Goal: Task Accomplishment & Management: Manage account settings

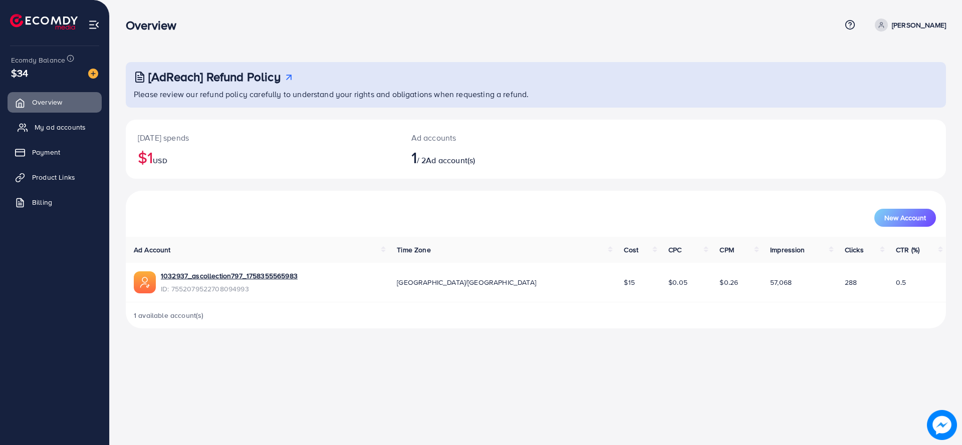
click at [79, 125] on span "My ad accounts" at bounding box center [60, 127] width 51 height 10
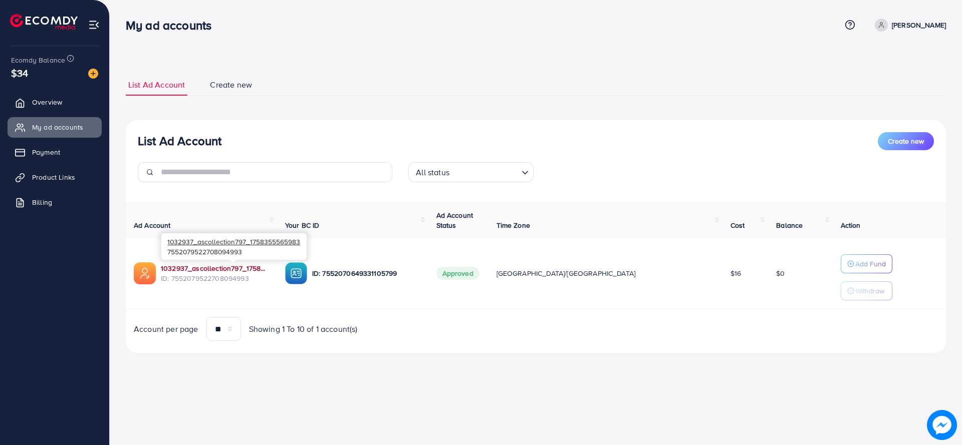
click at [247, 271] on link "1032937_ascollection797_1758355565983" at bounding box center [215, 269] width 108 height 10
click at [62, 173] on span "Product Links" at bounding box center [56, 177] width 43 height 10
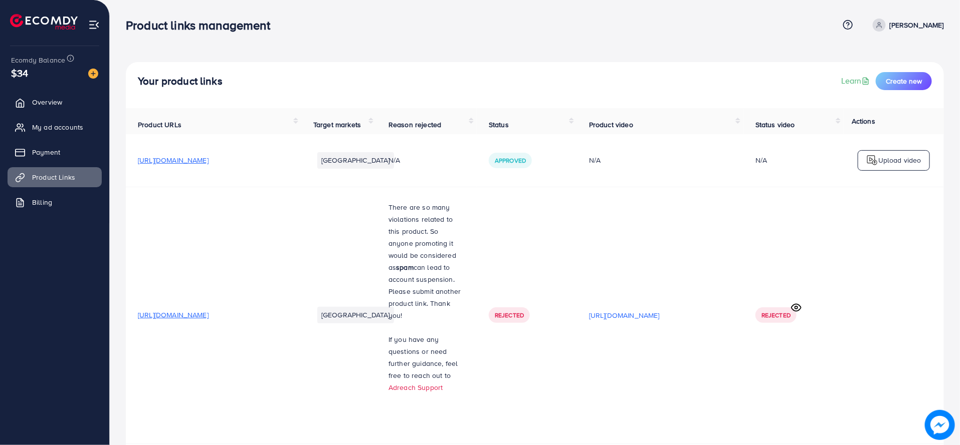
scroll to position [544, 0]
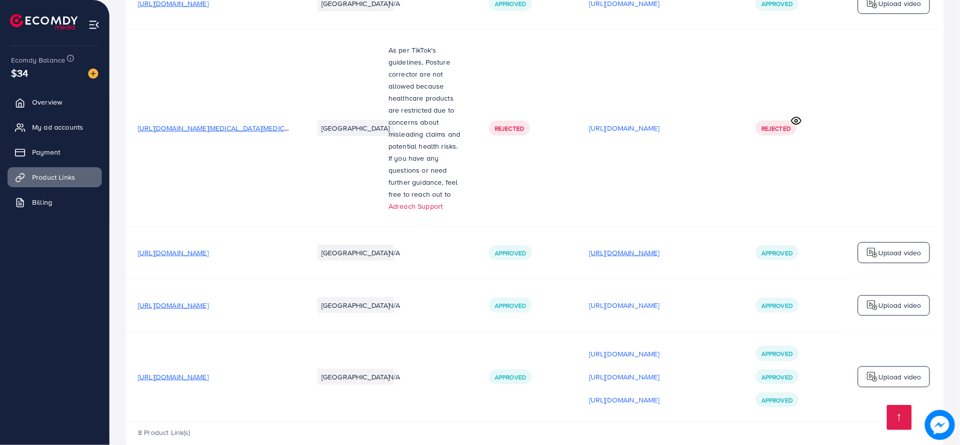
click at [659, 247] on p "https://files.ecomdy.com/videos/f3501455-8d5e-44e5-935e-704023f77bb0-1759232755…" at bounding box center [624, 253] width 71 height 12
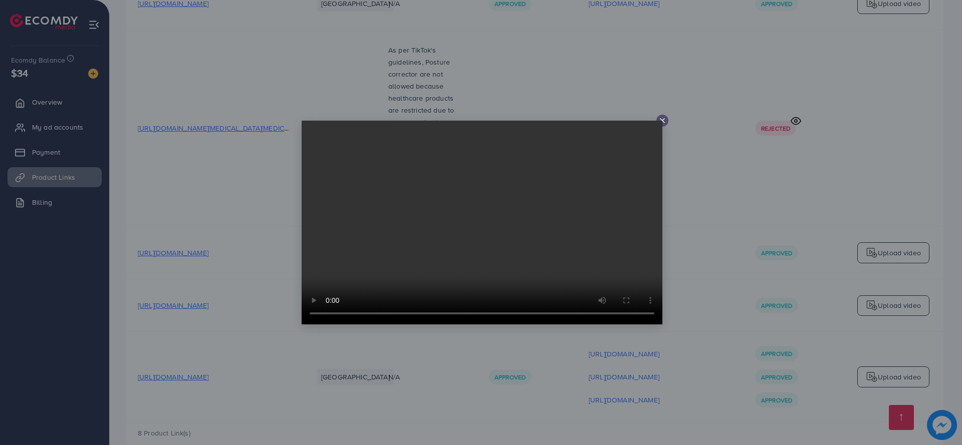
click at [665, 119] on icon at bounding box center [662, 121] width 8 height 8
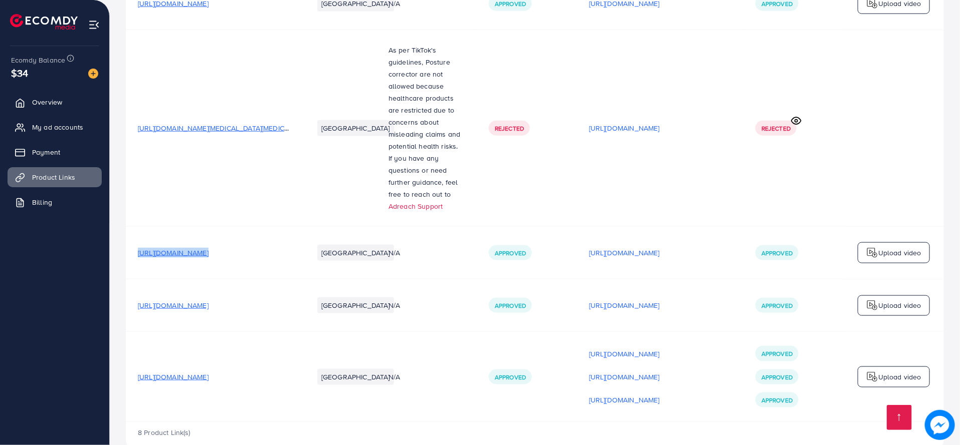
drag, startPoint x: 134, startPoint y: 236, endPoint x: 322, endPoint y: 236, distance: 188.4
click at [322, 236] on tr "https://selloraa.store/products/mens-premium-bi-fold-wattet-stylish-pocket-frie…" at bounding box center [535, 252] width 818 height 53
copy span "https://selloraa.store/products/mens-premium-bi-fold-wattet-stylish-pocket-frie…"
click at [58, 102] on span "Overview" at bounding box center [50, 102] width 30 height 10
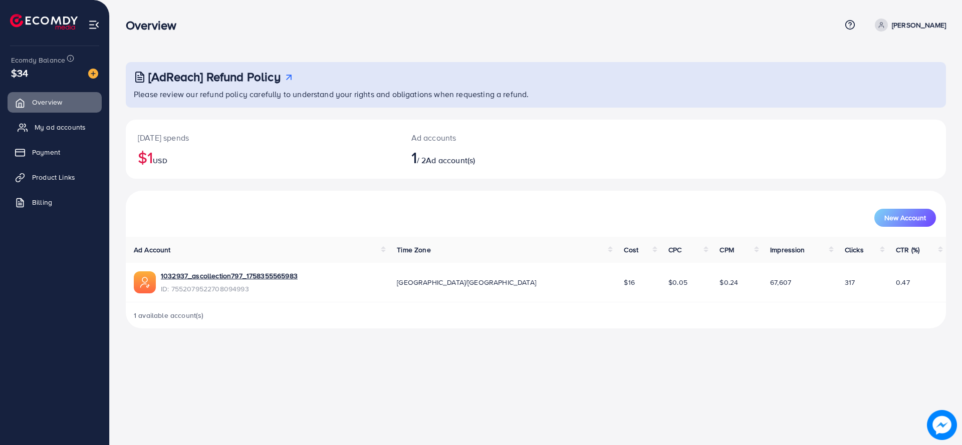
click at [64, 132] on link "My ad accounts" at bounding box center [55, 127] width 94 height 20
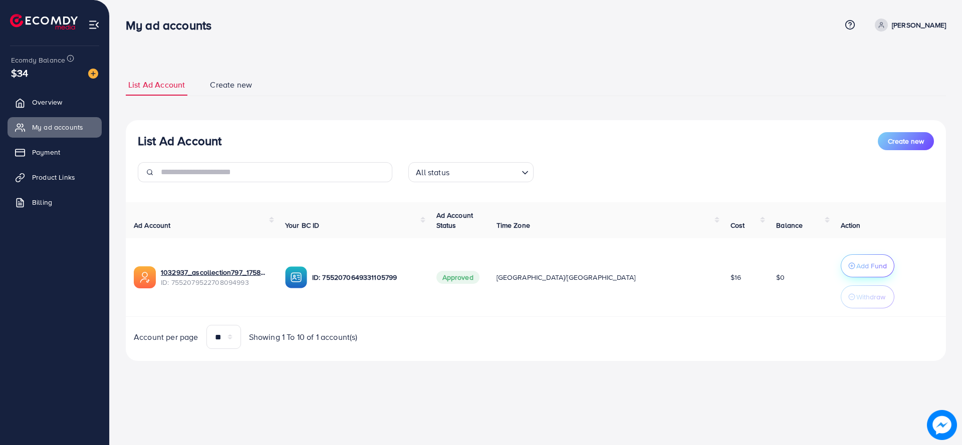
click at [856, 265] on p "Add Fund" at bounding box center [871, 266] width 31 height 12
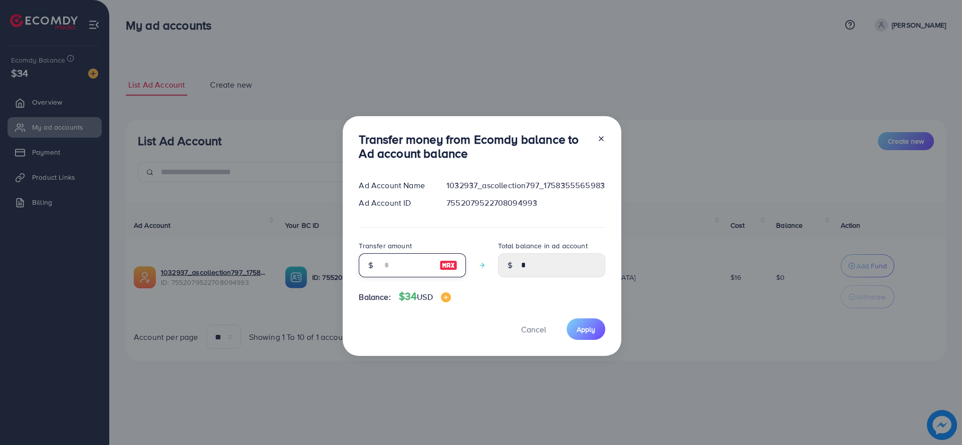
click at [409, 269] on input "number" at bounding box center [407, 266] width 50 height 24
type input "*"
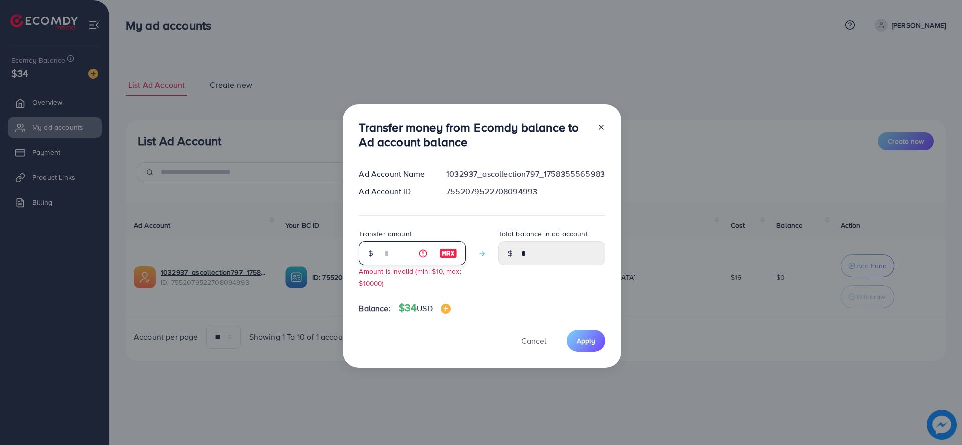
type input "****"
type input "**"
type input "*****"
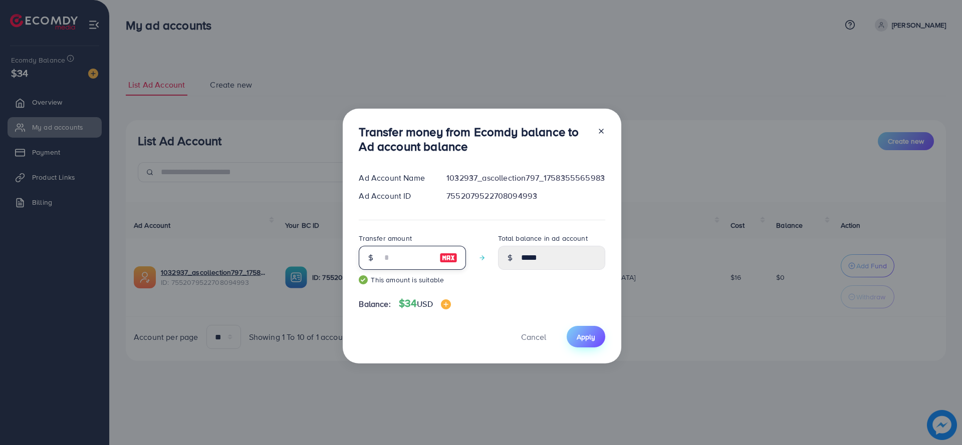
type input "**"
click at [585, 341] on span "Apply" at bounding box center [586, 337] width 19 height 10
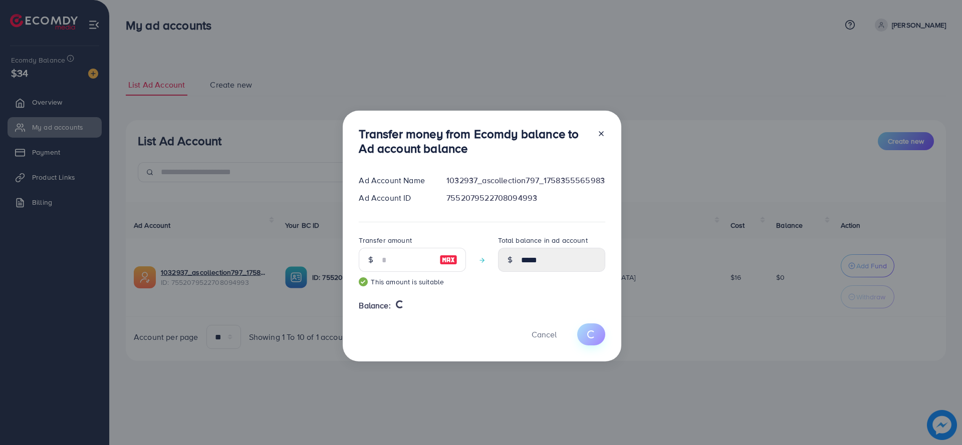
type input "*"
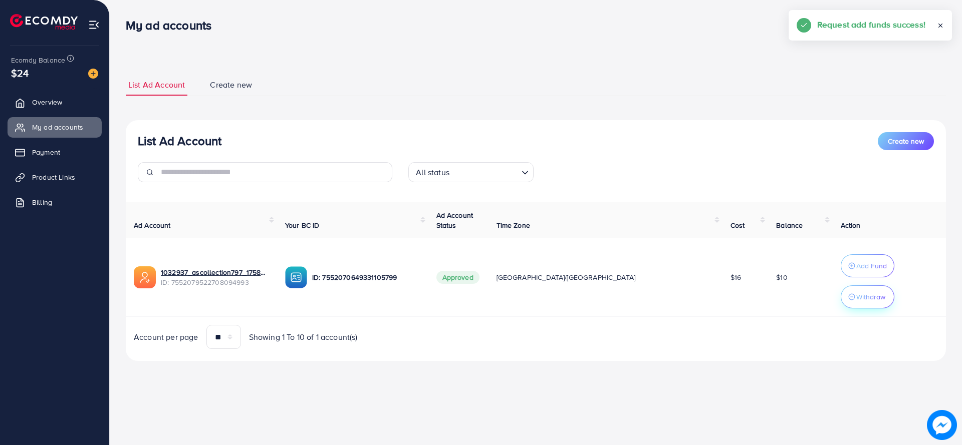
click at [856, 300] on p "Withdraw" at bounding box center [870, 297] width 29 height 12
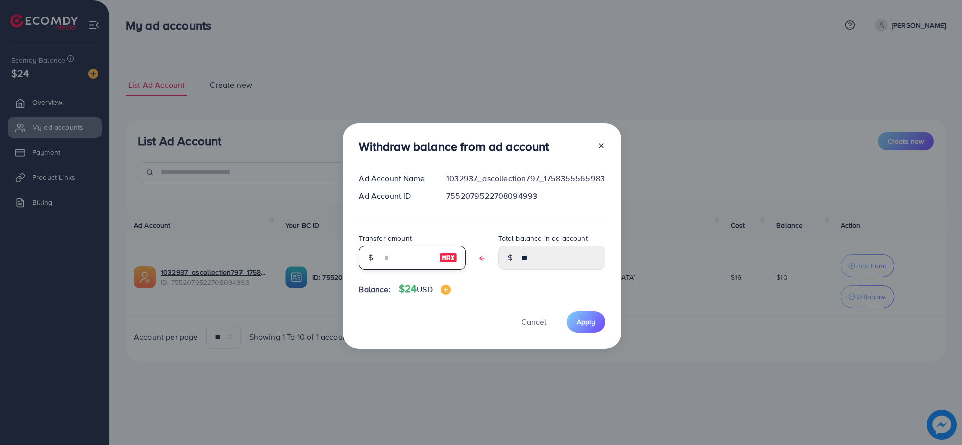
click at [391, 257] on input "text" at bounding box center [407, 258] width 50 height 24
type input "*"
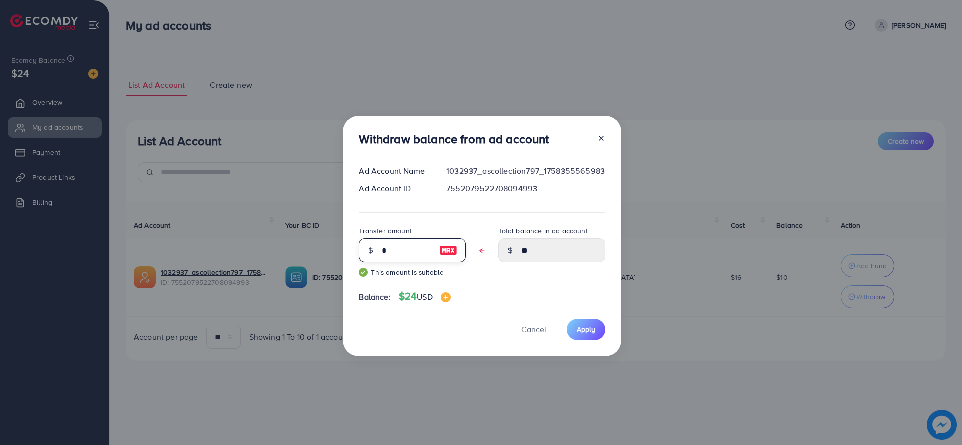
type input "****"
type input "*"
click at [583, 325] on span "Apply" at bounding box center [586, 330] width 19 height 10
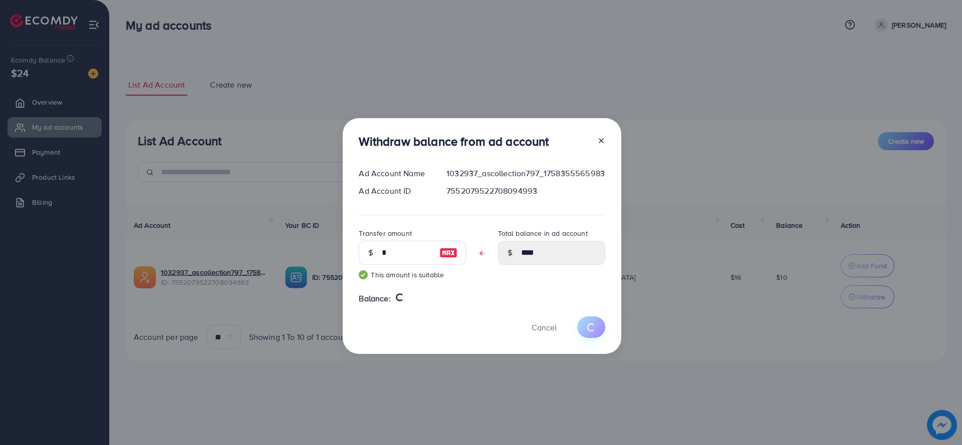
type input "**"
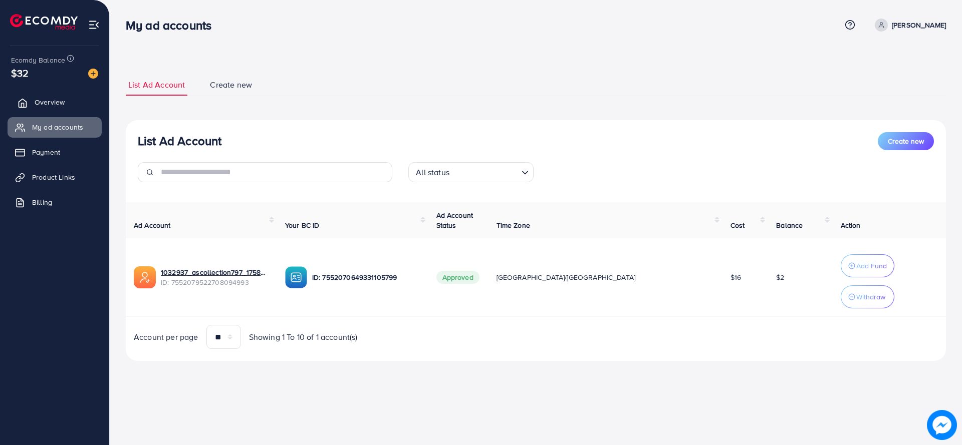
click at [55, 101] on span "Overview" at bounding box center [50, 102] width 30 height 10
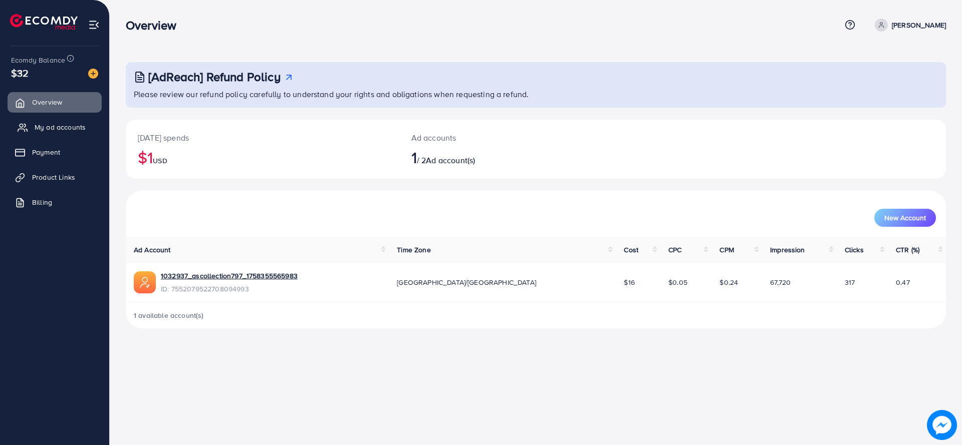
click at [71, 128] on span "My ad accounts" at bounding box center [60, 127] width 51 height 10
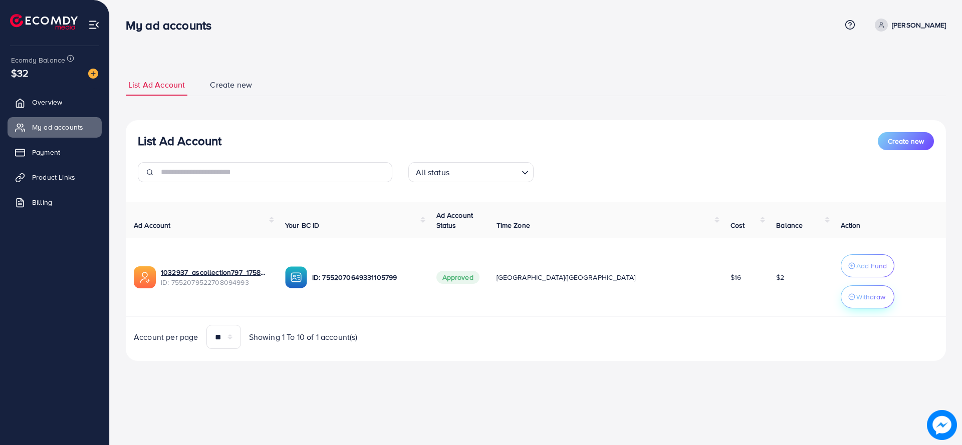
click at [841, 303] on button "Withdraw" at bounding box center [868, 297] width 54 height 23
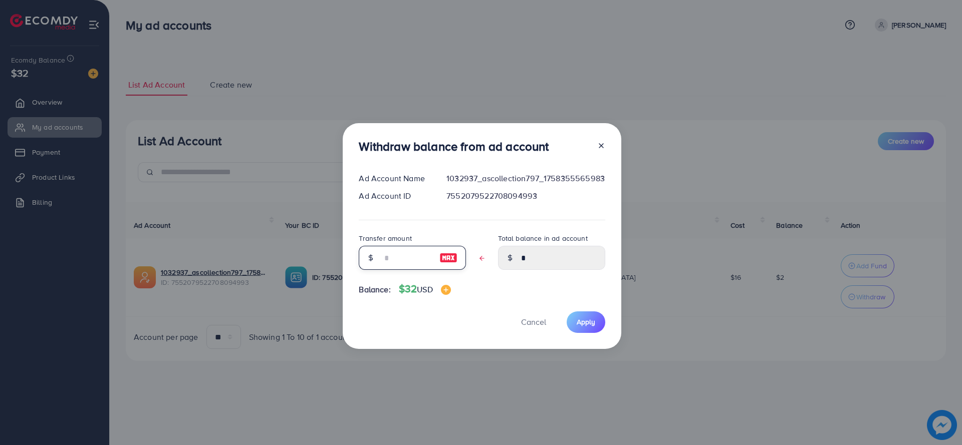
click at [405, 259] on input "text" at bounding box center [407, 258] width 50 height 24
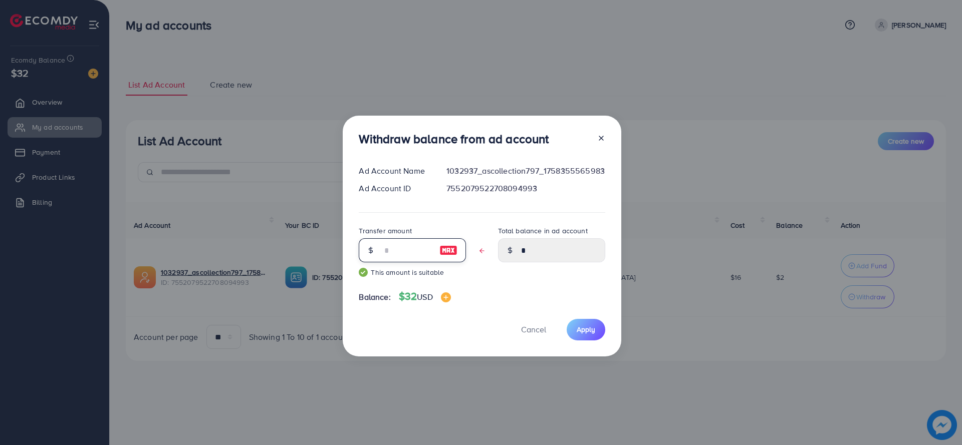
type input "*"
type input "****"
type input "*"
click at [580, 335] on button "Apply" at bounding box center [586, 330] width 39 height 22
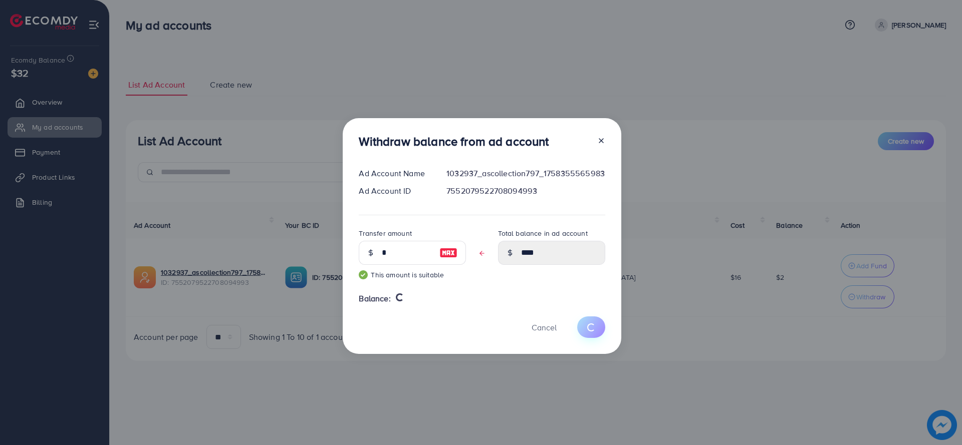
type input "*"
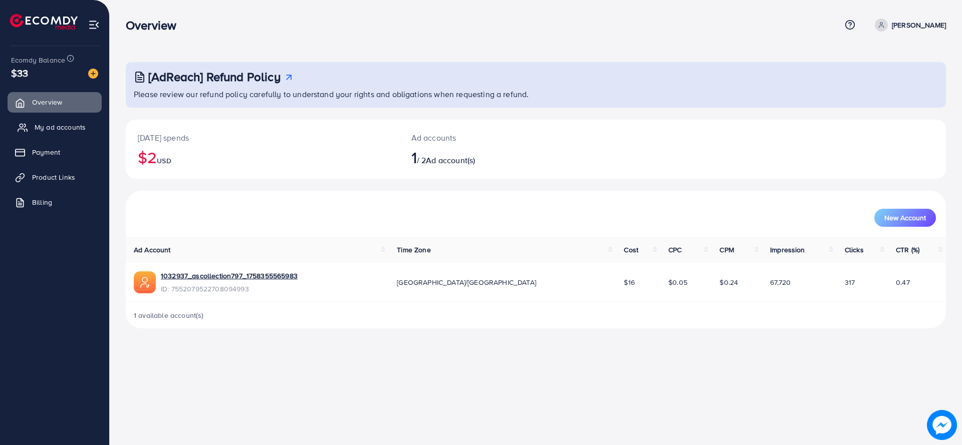
click at [36, 119] on link "My ad accounts" at bounding box center [55, 127] width 94 height 20
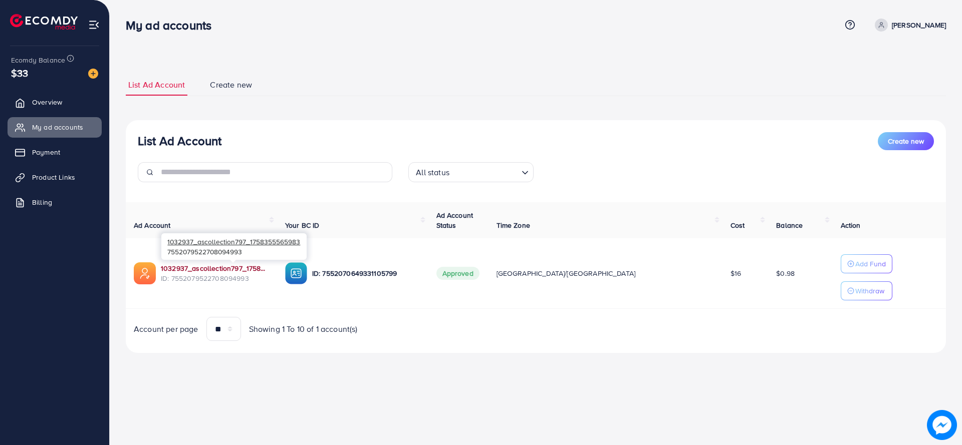
click at [267, 268] on link "1032937_ascollection797_1758355565983" at bounding box center [215, 269] width 108 height 10
